Goal: Find specific page/section: Find specific page/section

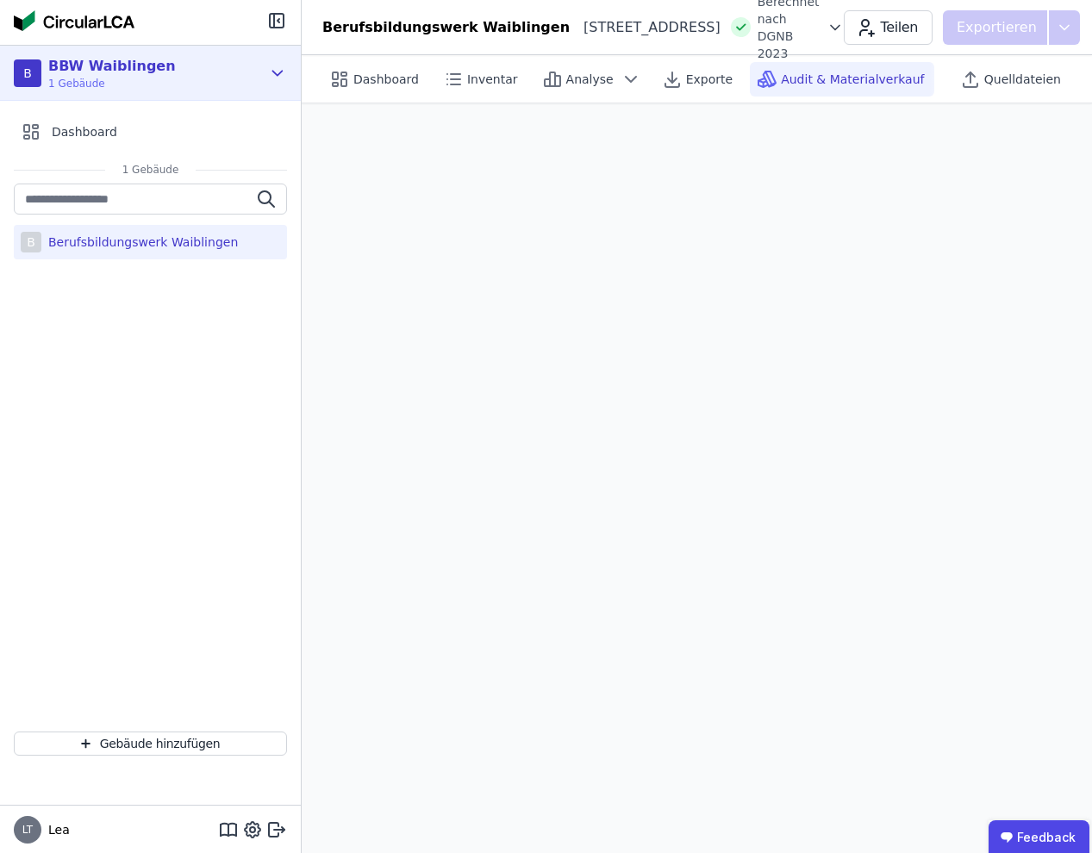
click at [291, 65] on div "B BBW Waiblingen 1 Gebäude" at bounding box center [150, 73] width 301 height 55
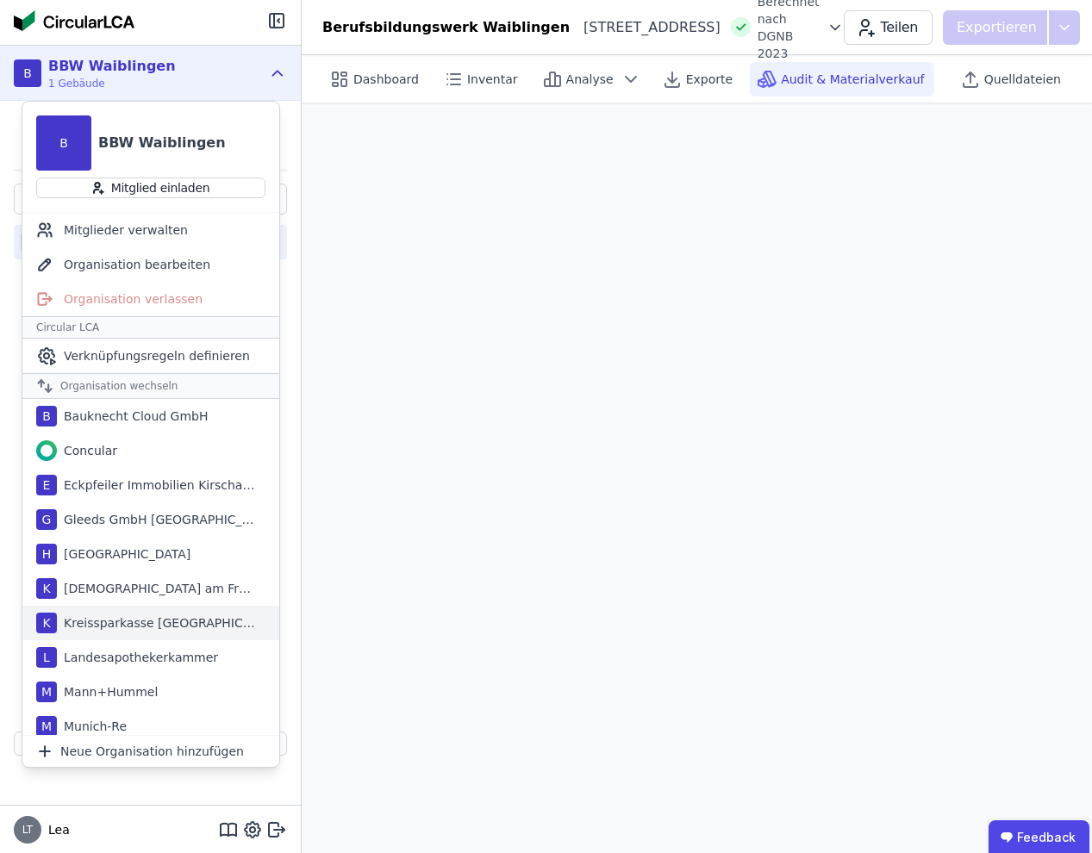
click at [179, 627] on div "Kreissparkasse [GEOGRAPHIC_DATA]" at bounding box center [156, 622] width 198 height 17
click at [179, 597] on div "[DEMOGRAPHIC_DATA] am Frauenkopf" at bounding box center [156, 588] width 198 height 17
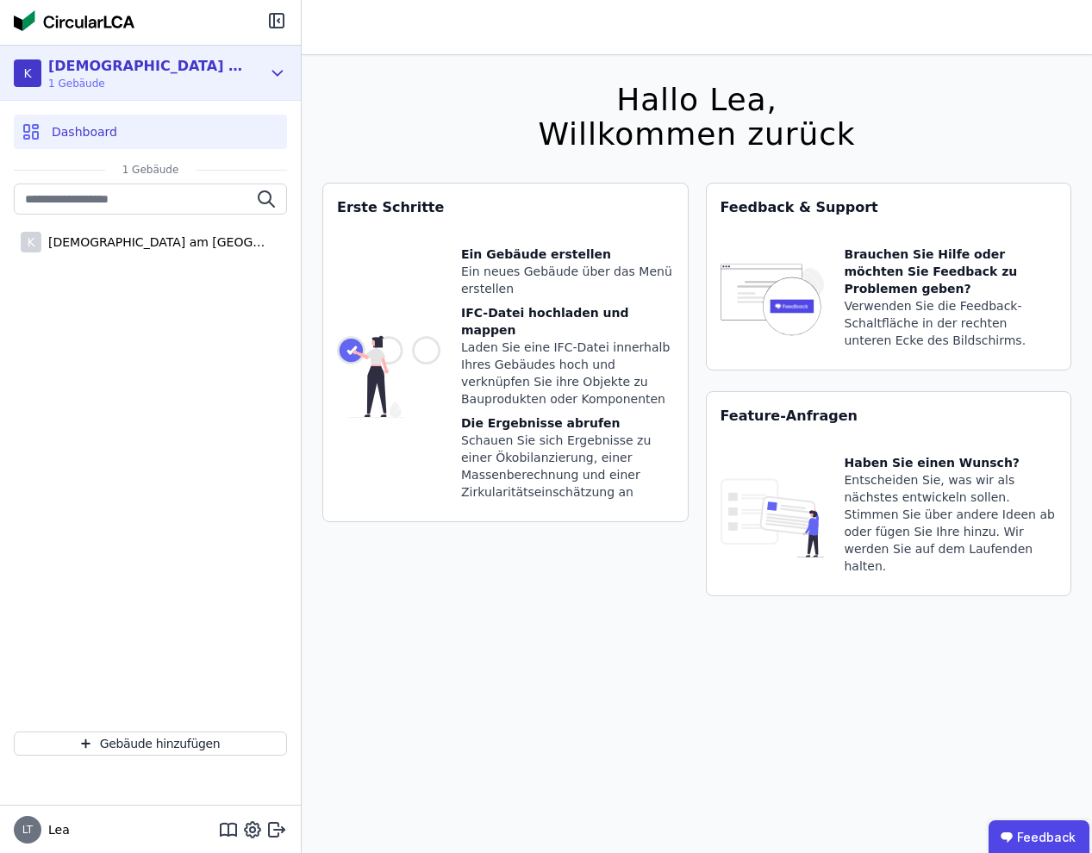
click at [188, 67] on div "[DEMOGRAPHIC_DATA] am Frauenkopf" at bounding box center [147, 66] width 198 height 21
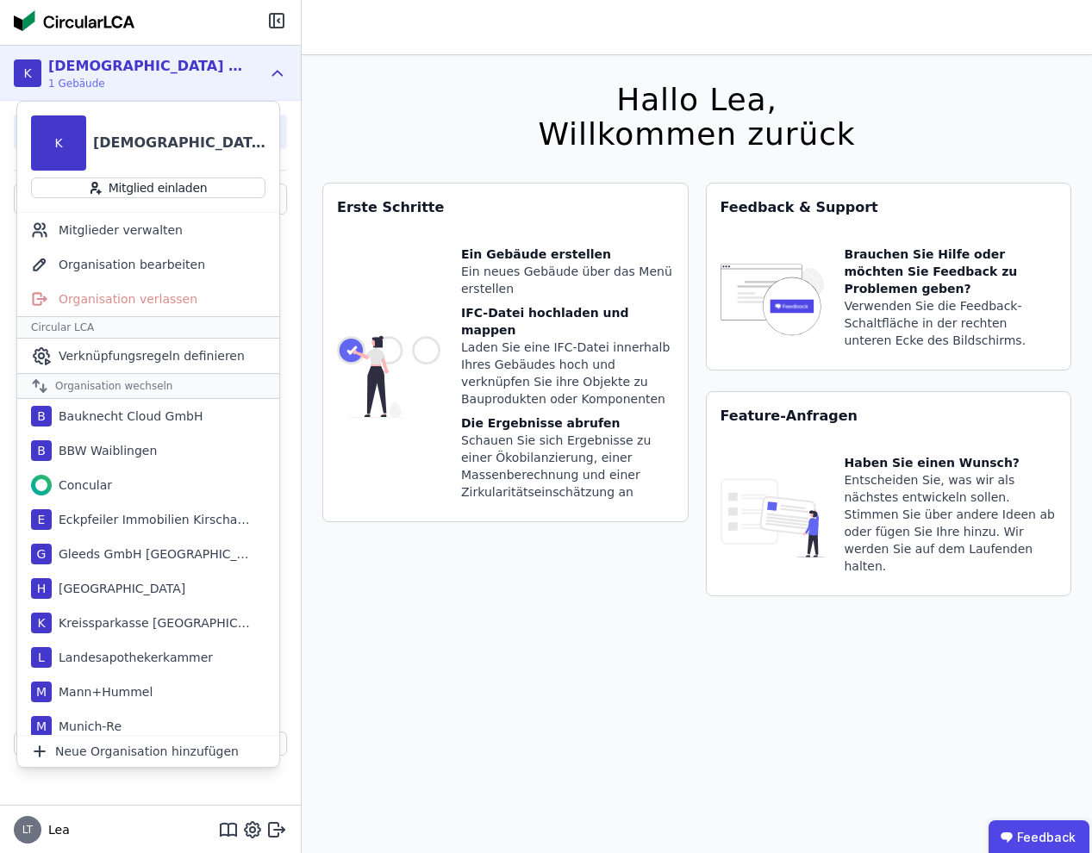
click at [188, 63] on div "[DEMOGRAPHIC_DATA] am Frauenkopf" at bounding box center [147, 66] width 198 height 21
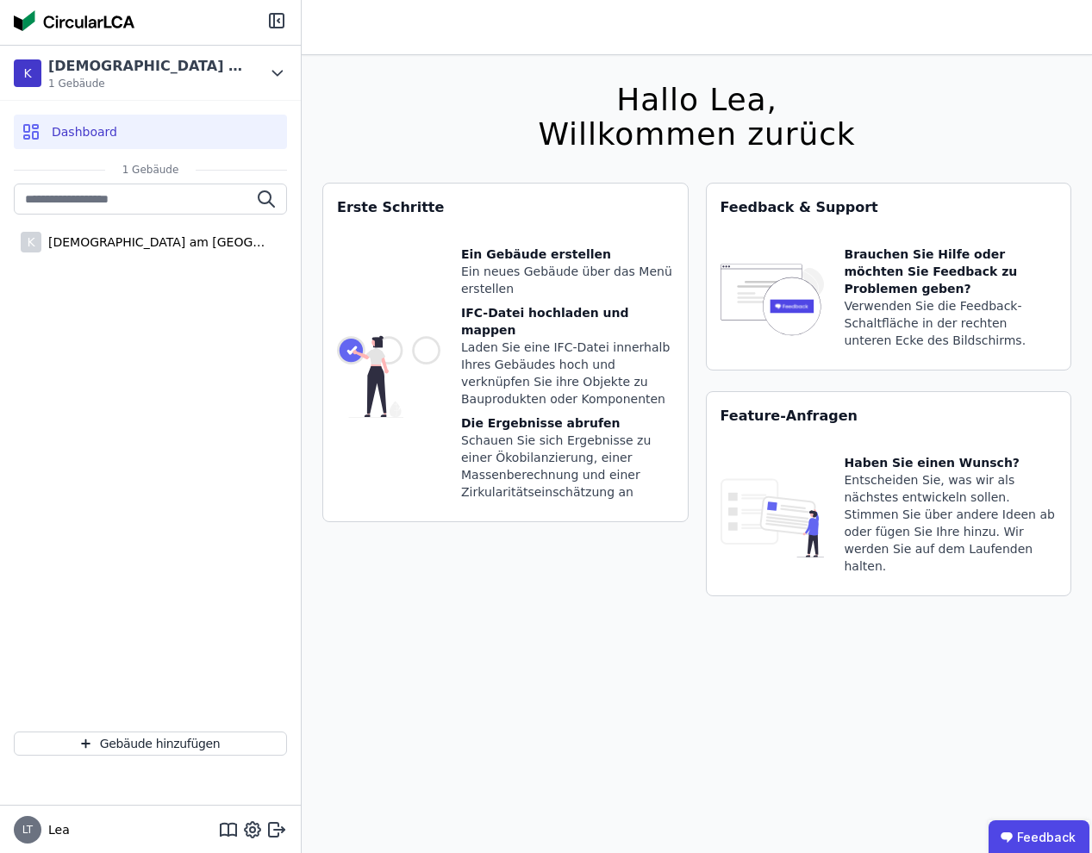
click at [285, 16] on icon at bounding box center [276, 20] width 21 height 21
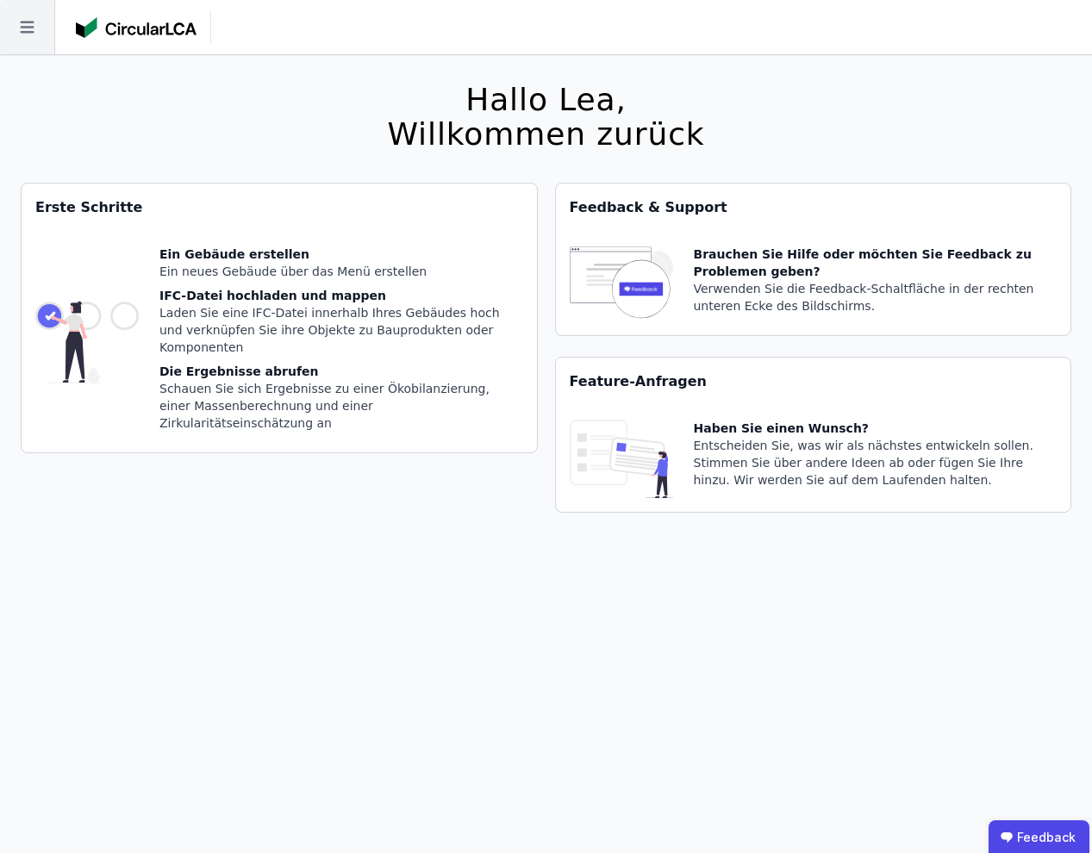
click at [32, 12] on icon at bounding box center [27, 27] width 54 height 54
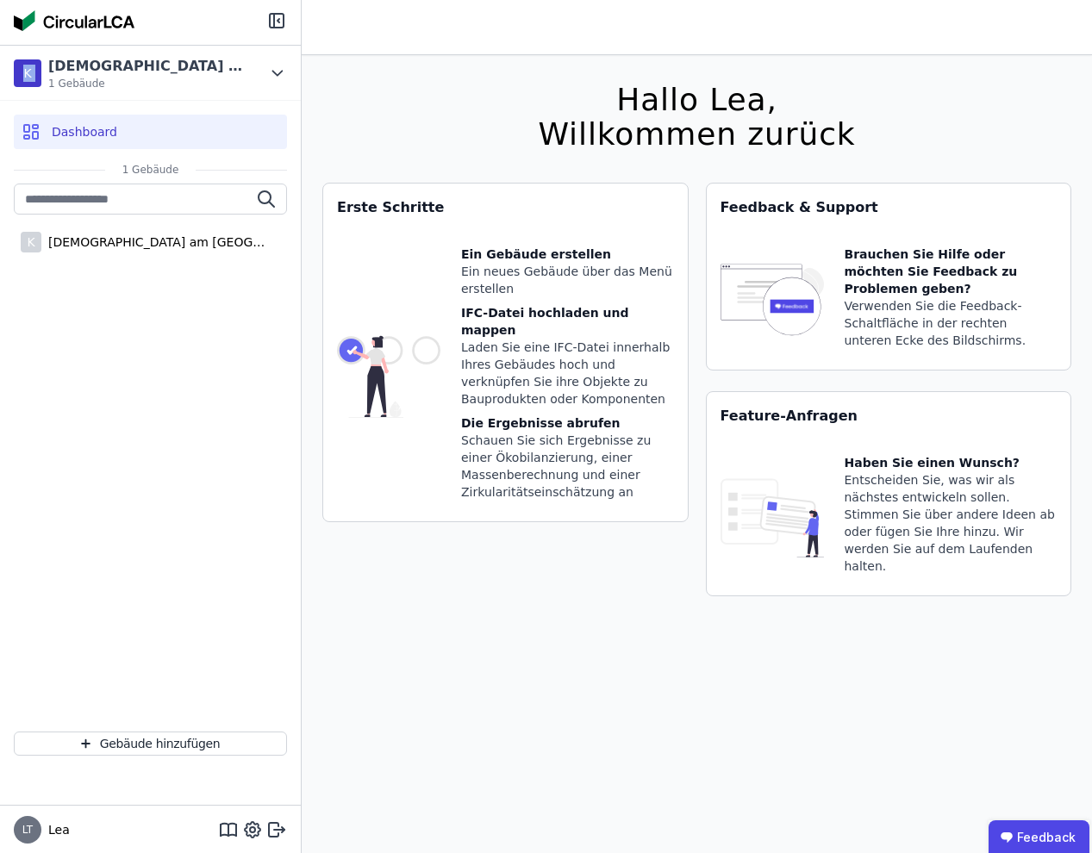
click at [262, 45] on div "K [DEMOGRAPHIC_DATA] am Frauenkopf 1 Gebäude Dashboard 1 Gebäude K [DEMOGRAPHIC…" at bounding box center [151, 426] width 302 height 853
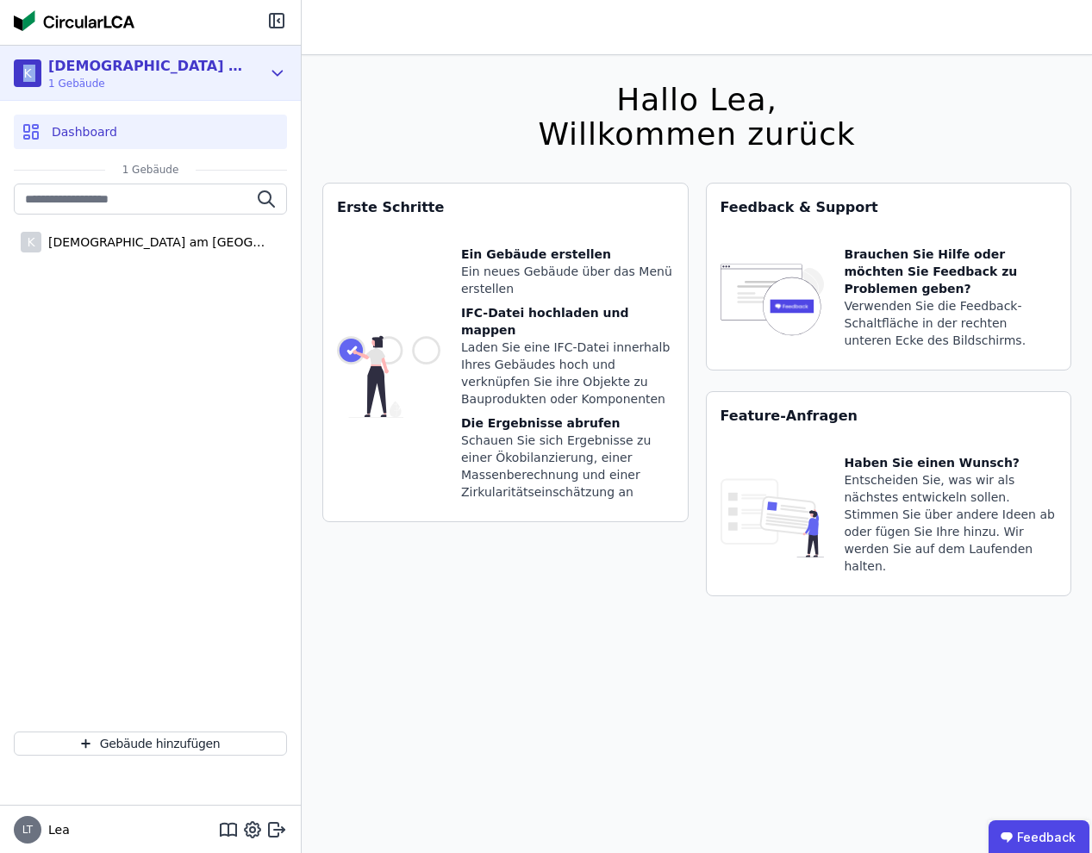
click at [270, 71] on icon at bounding box center [277, 73] width 19 height 21
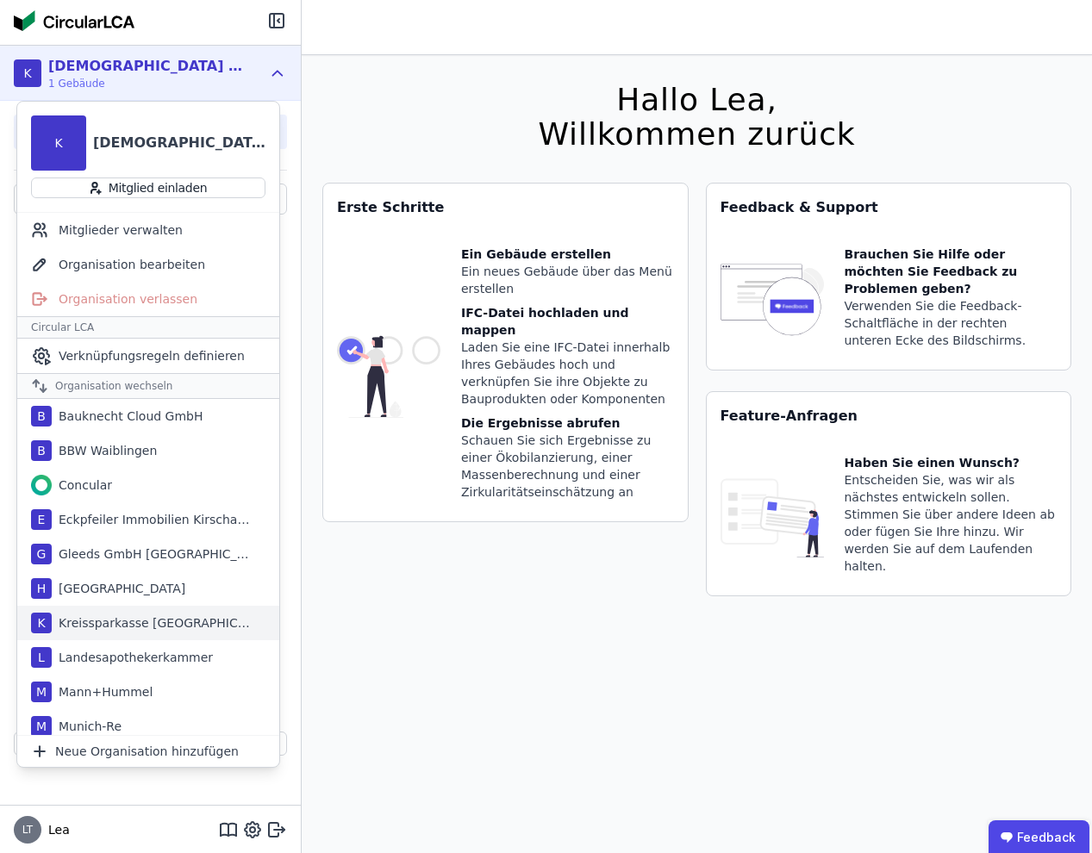
click at [118, 621] on div "Kreissparkasse [GEOGRAPHIC_DATA]" at bounding box center [151, 622] width 198 height 17
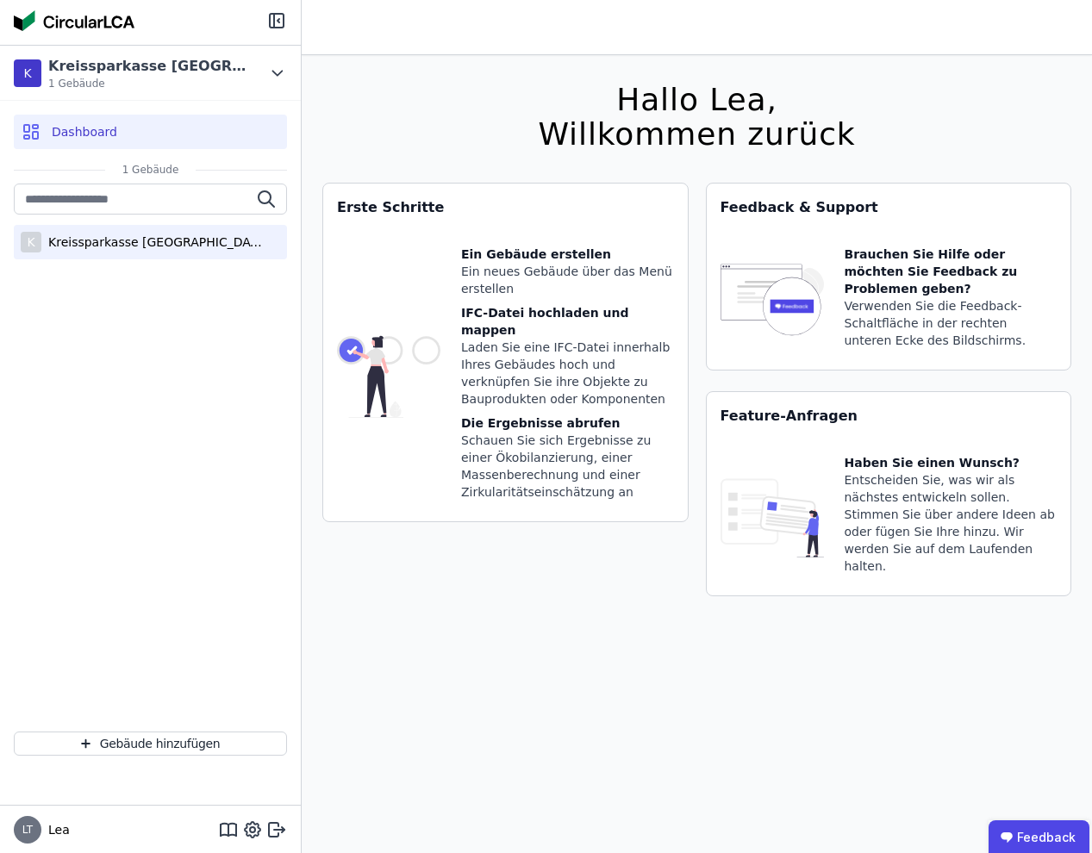
click at [134, 243] on div "Kreissparkasse [GEOGRAPHIC_DATA]-[GEOGRAPHIC_DATA]" at bounding box center [153, 242] width 224 height 17
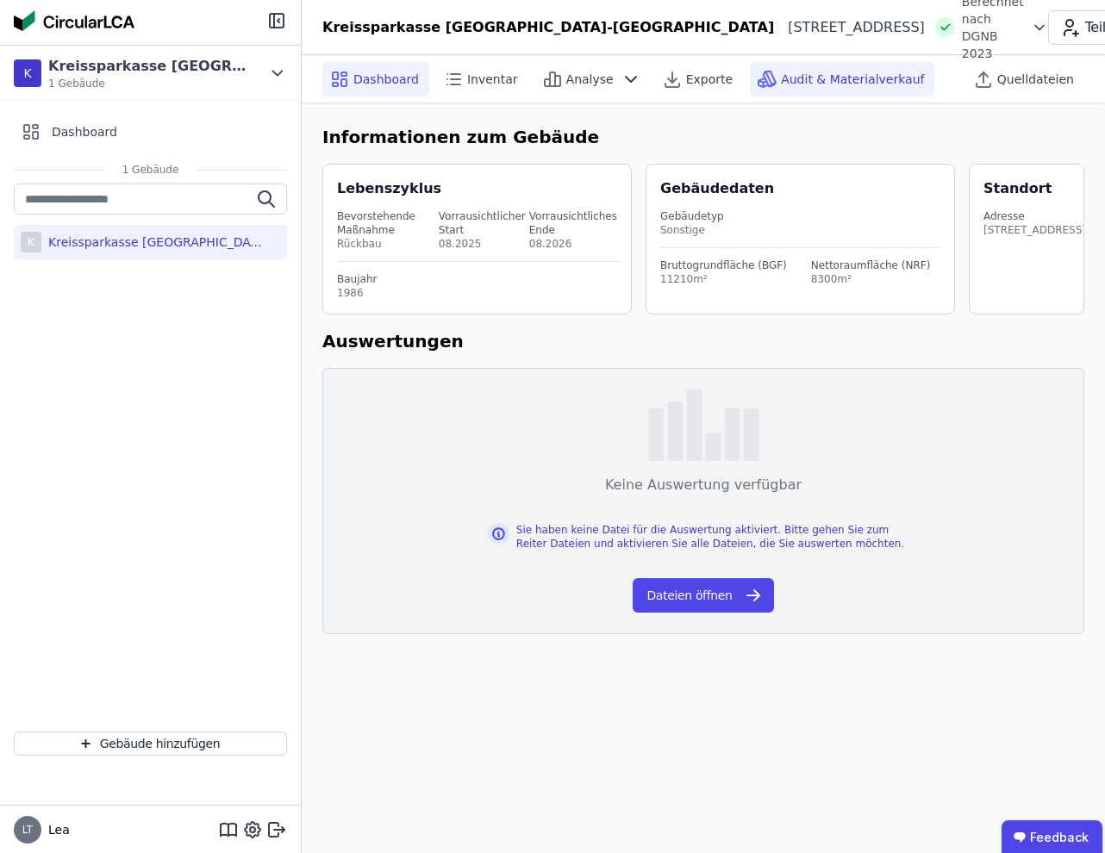
click at [801, 69] on div "Audit & Materialverkauf" at bounding box center [842, 79] width 184 height 34
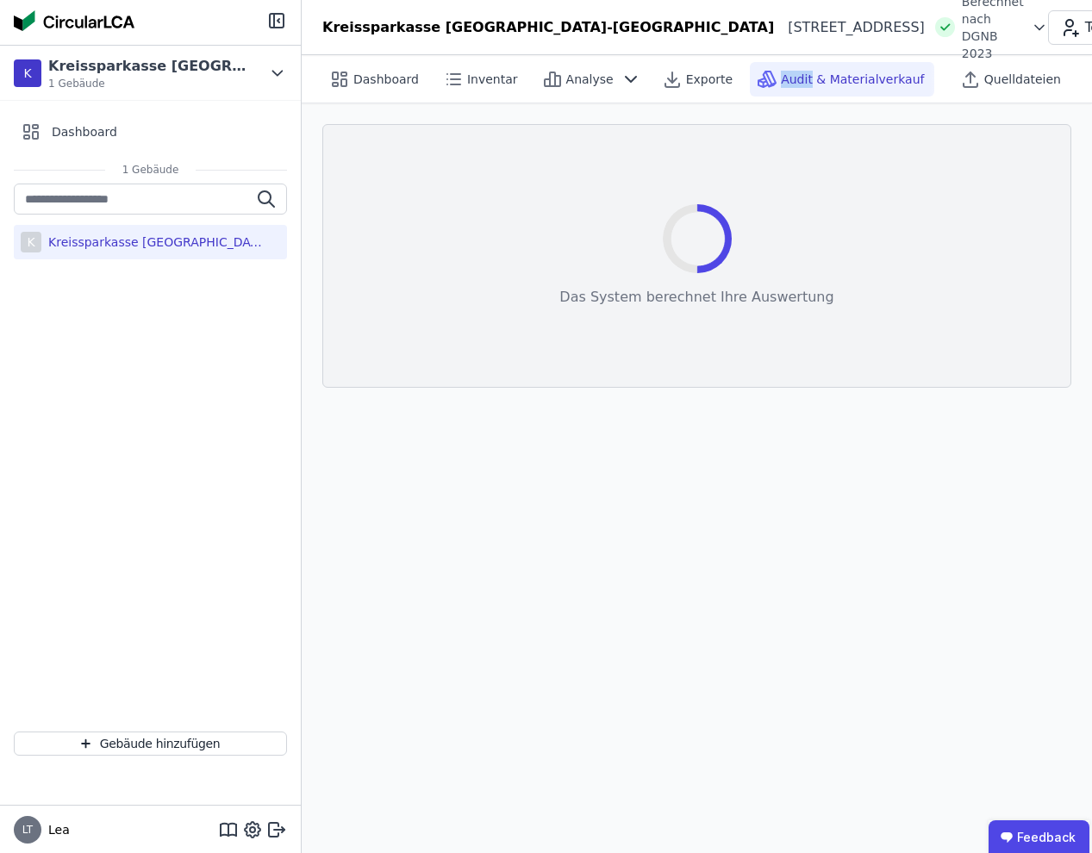
click at [801, 69] on div "Audit & Materialverkauf" at bounding box center [842, 79] width 184 height 34
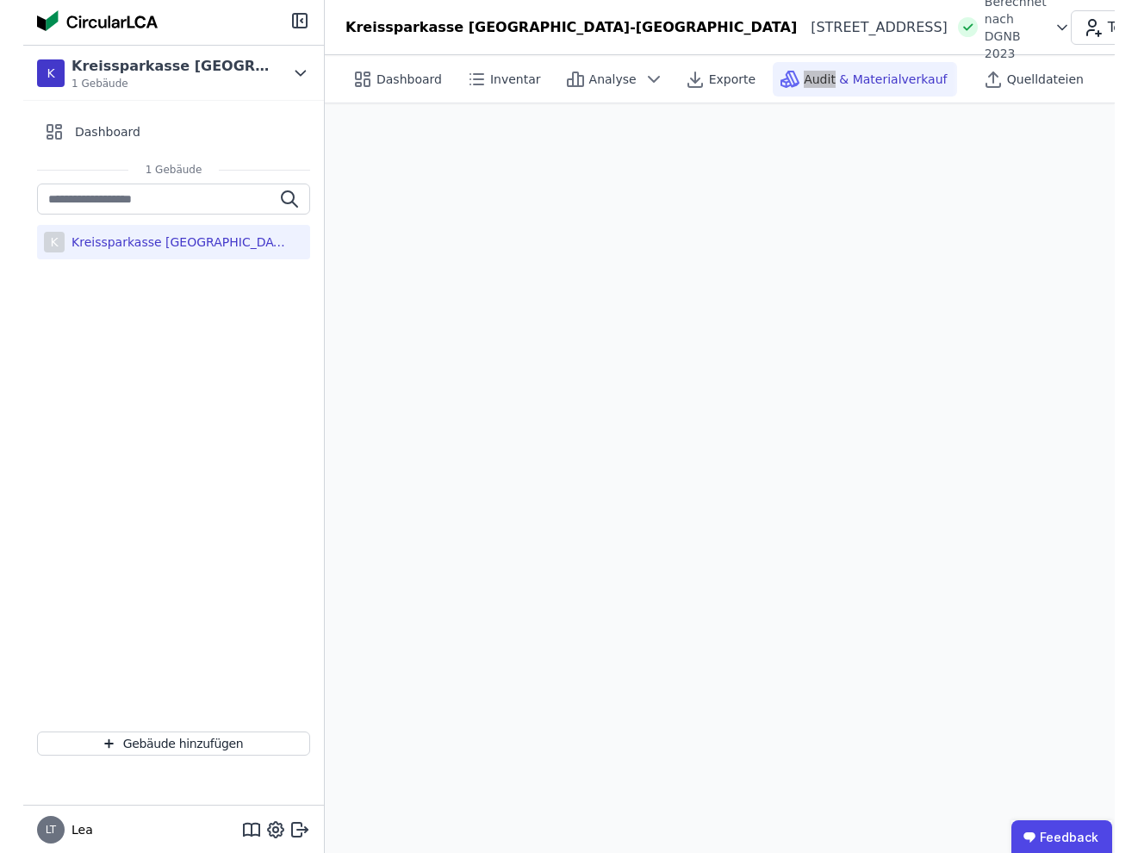
scroll to position [48, 0]
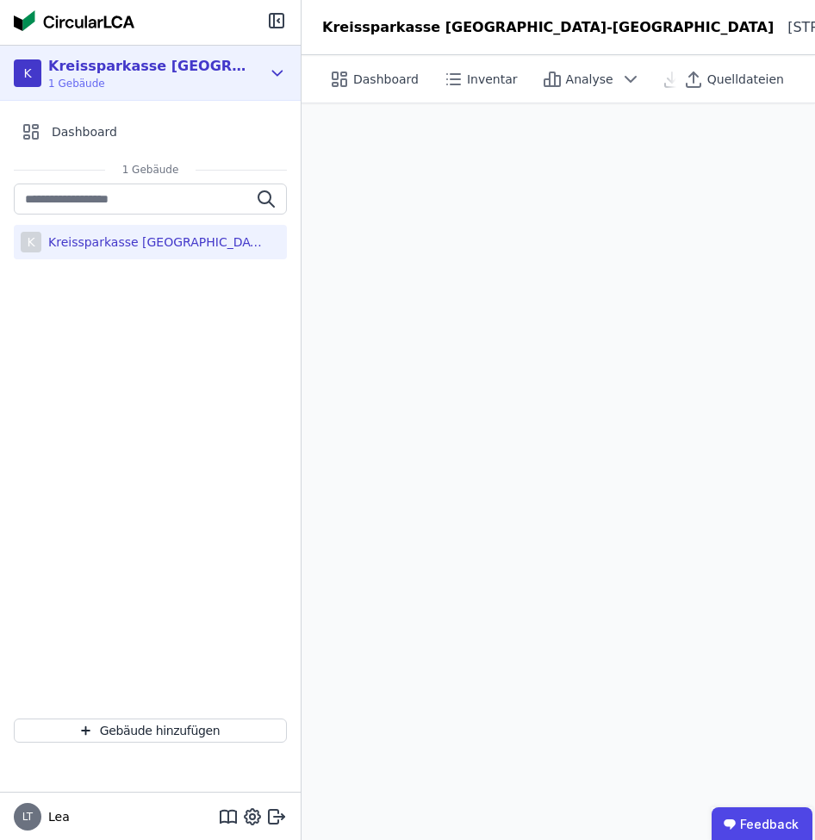
click at [150, 77] on span "1 Gebäude" at bounding box center [147, 84] width 198 height 14
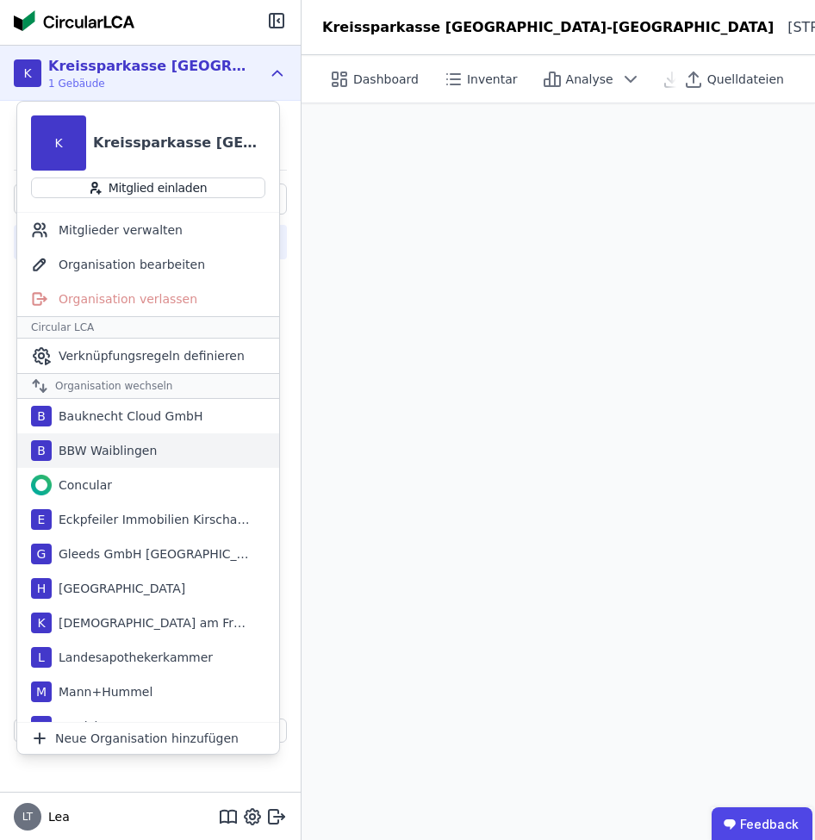
click at [141, 436] on div "B BBW Waiblingen" at bounding box center [148, 450] width 262 height 34
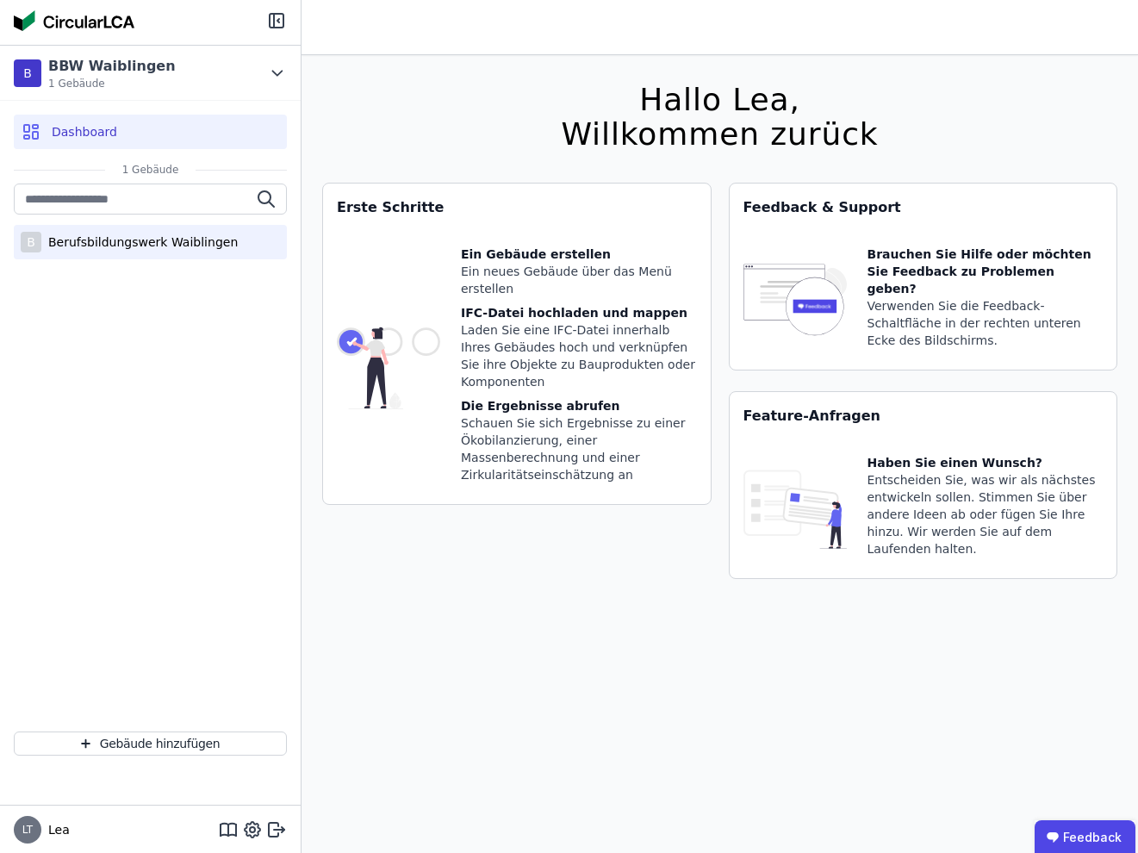
click at [113, 245] on div "Berufsbildungswerk Waiblingen" at bounding box center [139, 242] width 196 height 17
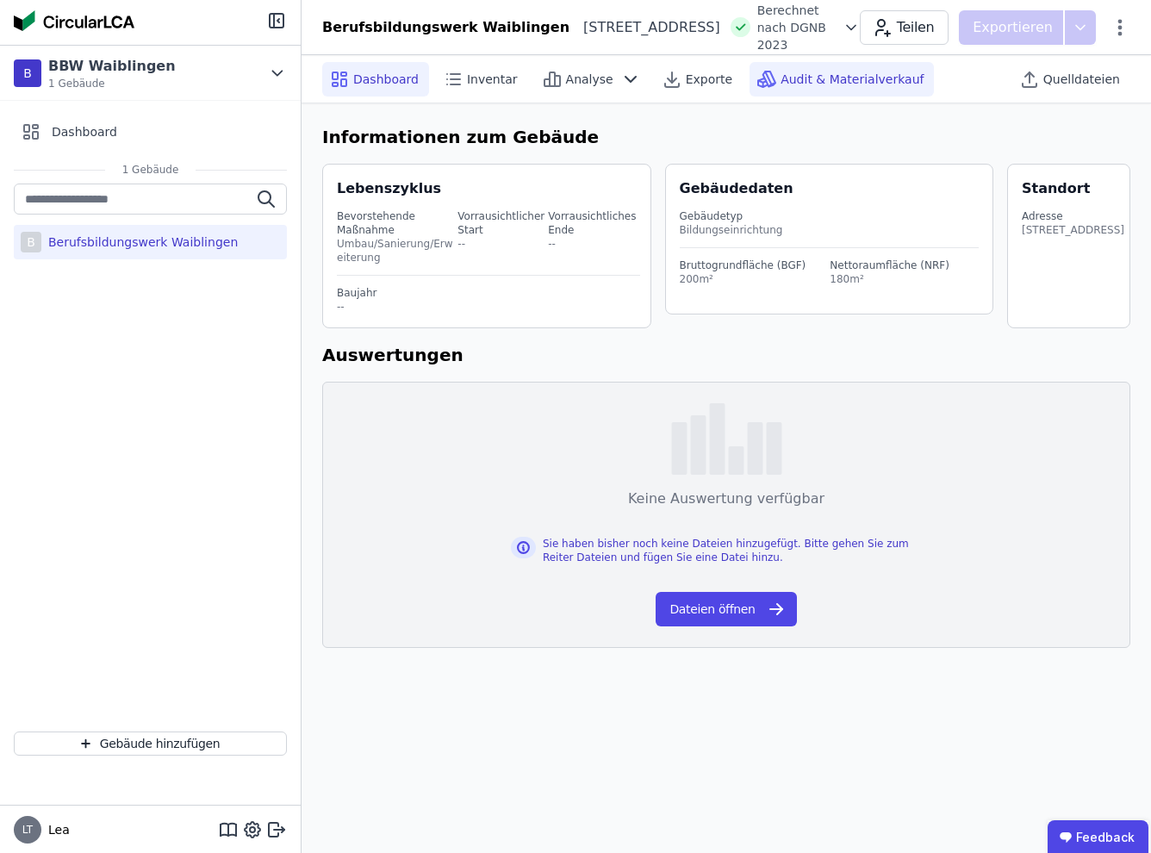
click at [853, 87] on span "Audit & Materialverkauf" at bounding box center [852, 79] width 143 height 17
